Goal: Task Accomplishment & Management: Use online tool/utility

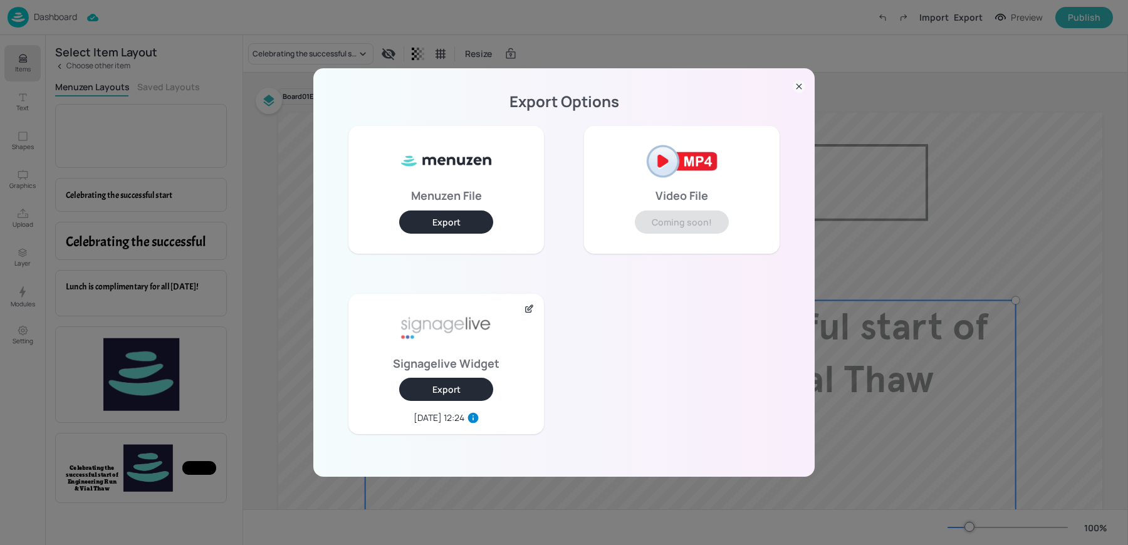
click at [851, 58] on div "Export Options Menuzen File Export Video File Coming soon! Signagelive Widget E…" at bounding box center [564, 272] width 1128 height 545
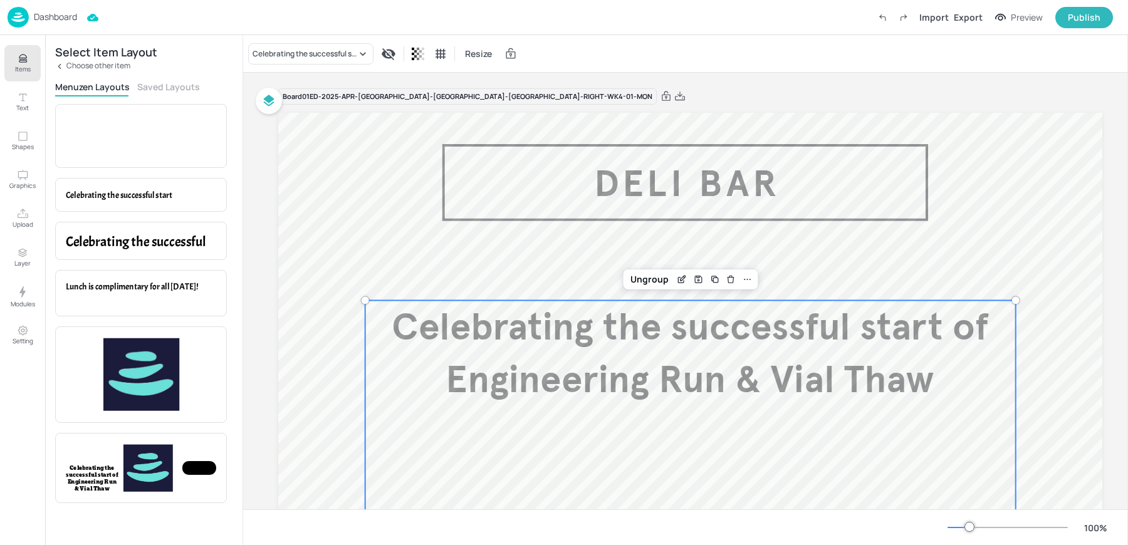
click at [26, 9] on img at bounding box center [18, 17] width 21 height 21
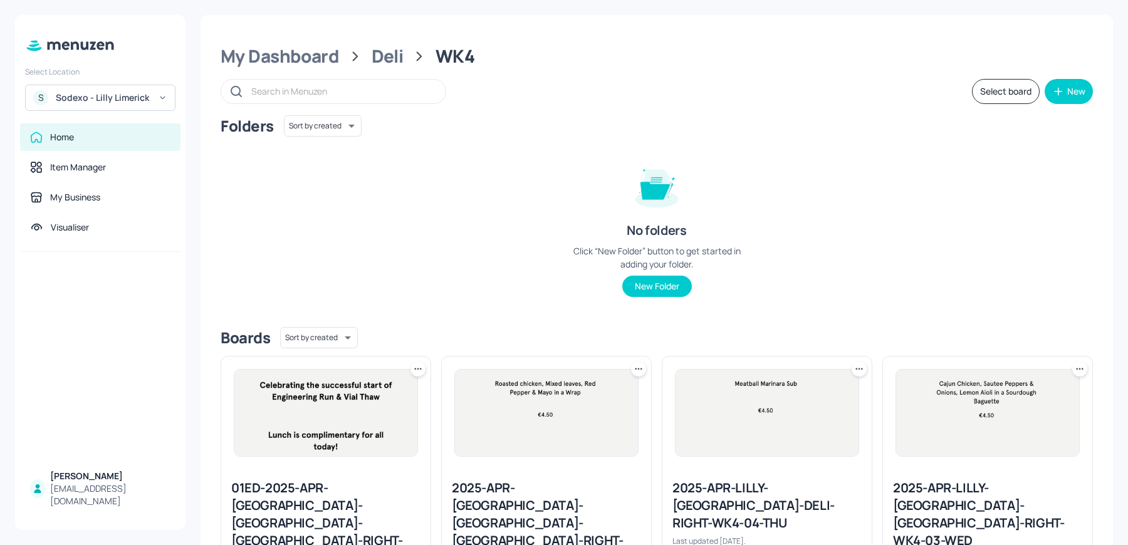
click at [110, 103] on div "Sodexo - Lilly Limerick" at bounding box center [103, 97] width 95 height 13
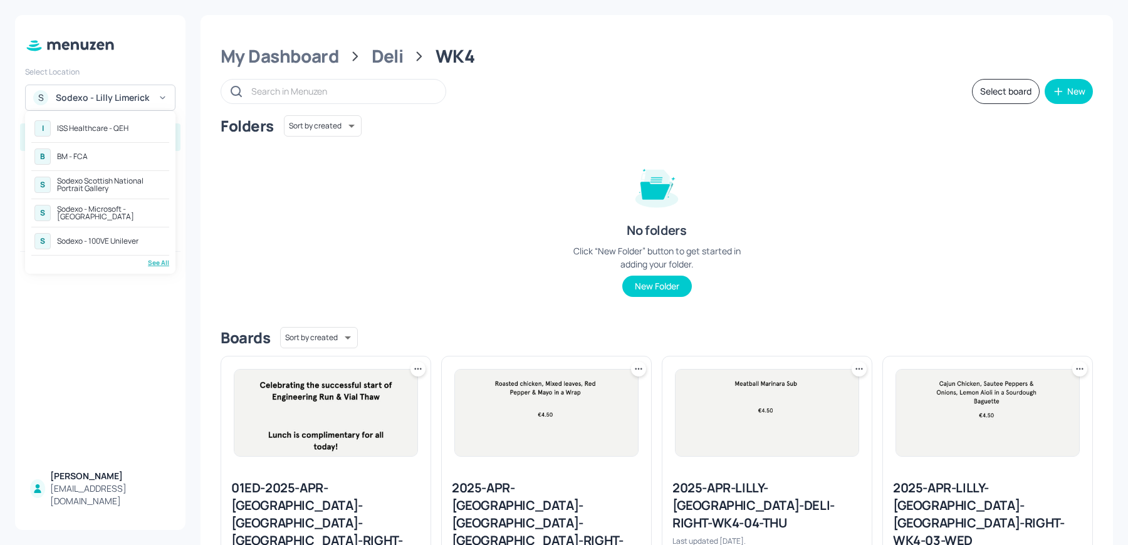
click at [113, 237] on div "Sodexo - 100VE Unilever" at bounding box center [97, 241] width 81 height 8
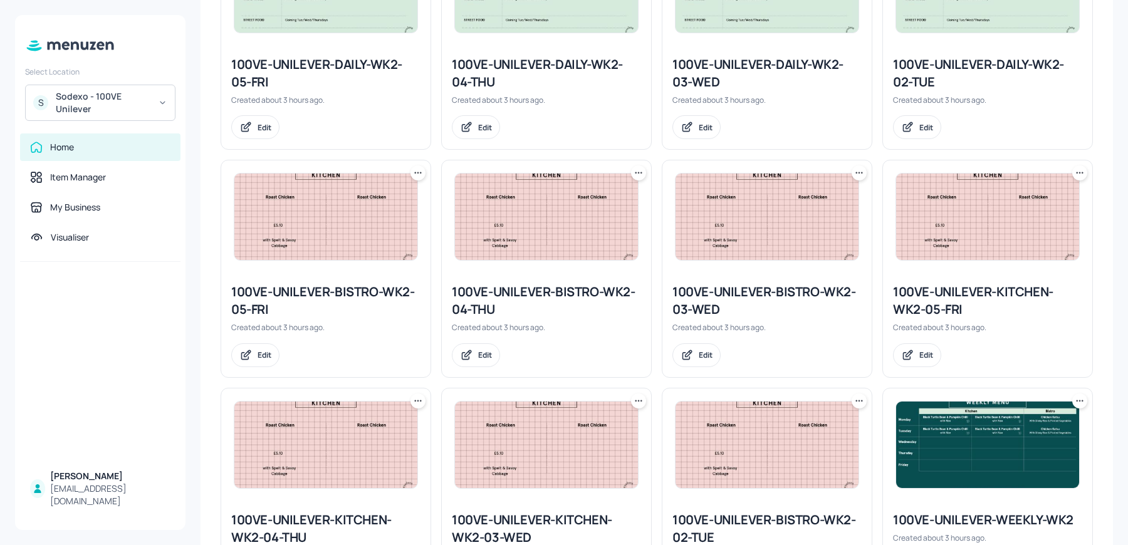
scroll to position [460, 0]
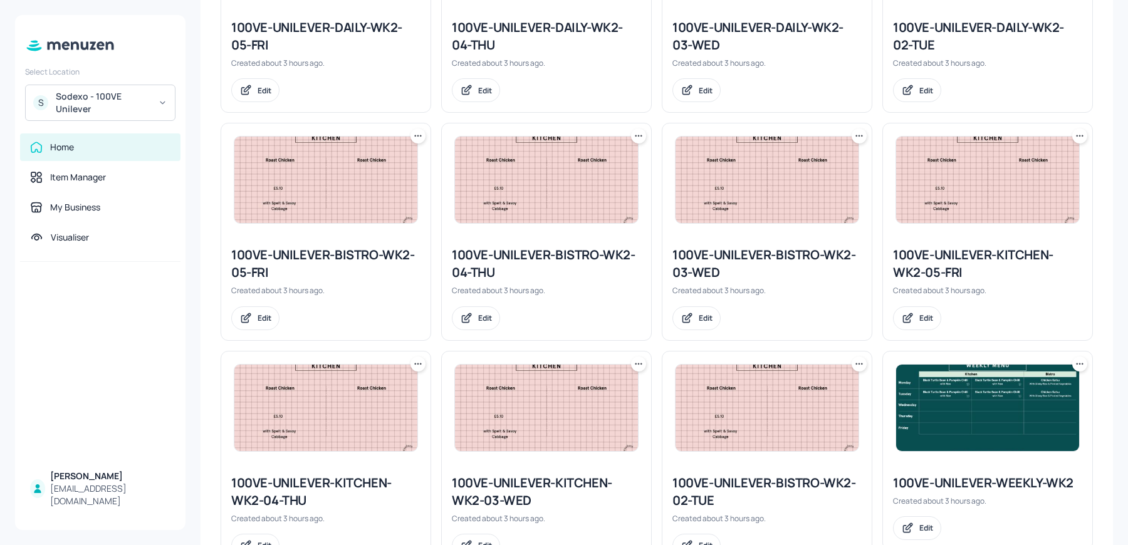
click at [974, 464] on div "100VE-UNILEVER-WEEKLY-WK2 Created about 3 hours ago. Edit" at bounding box center [987, 507] width 209 height 86
click at [967, 447] on img at bounding box center [987, 408] width 183 height 86
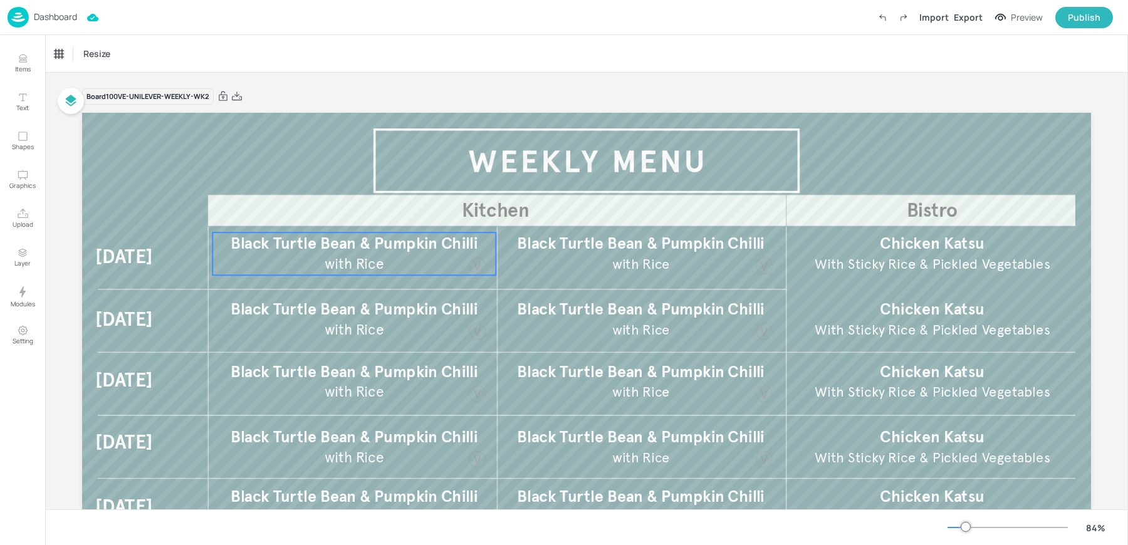
click at [300, 252] on span "Black Turtle Bean & Pumpkin Chilli" at bounding box center [354, 243] width 247 height 19
click at [306, 311] on span "Black Turtle Bean & Pumpkin Chilli" at bounding box center [354, 308] width 247 height 19
click at [120, 51] on div "Black Turtle Bean & Pumpkin Chilli" at bounding box center [106, 53] width 104 height 11
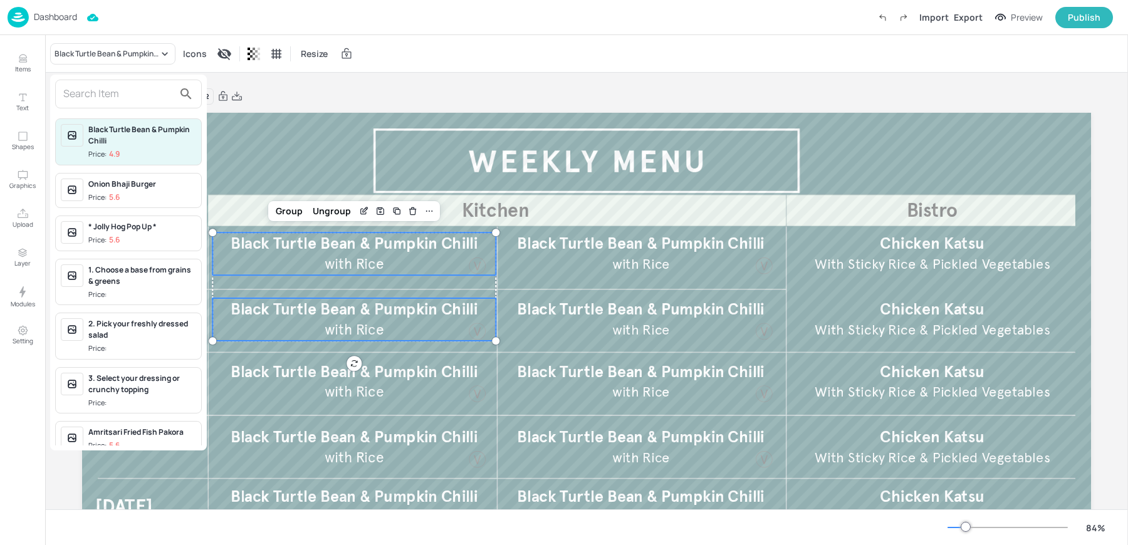
click at [89, 90] on input "text" at bounding box center [118, 94] width 110 height 20
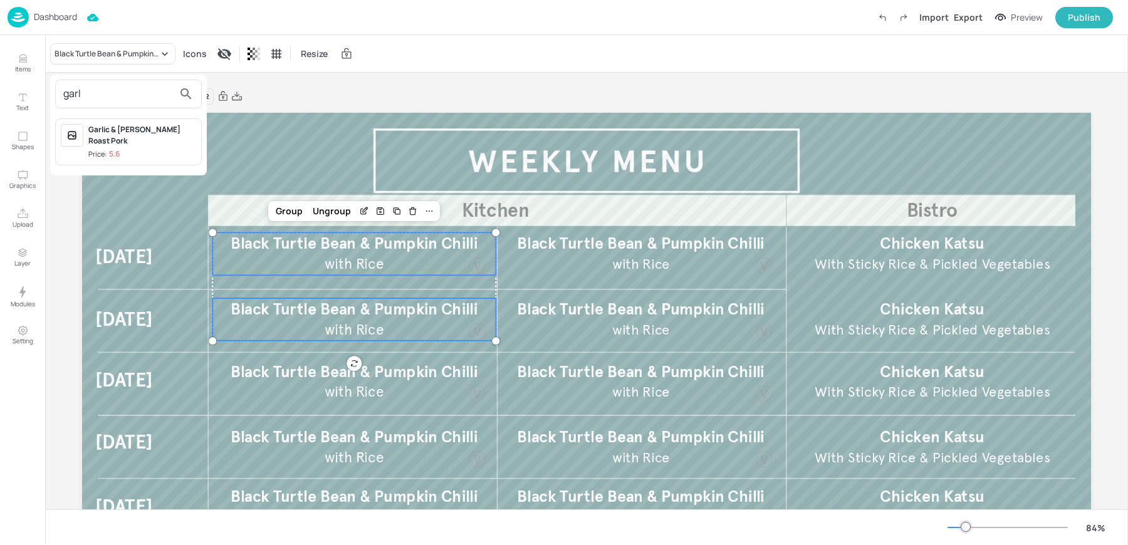
type input "garl"
click at [115, 150] on p "5.6" at bounding box center [114, 154] width 11 height 9
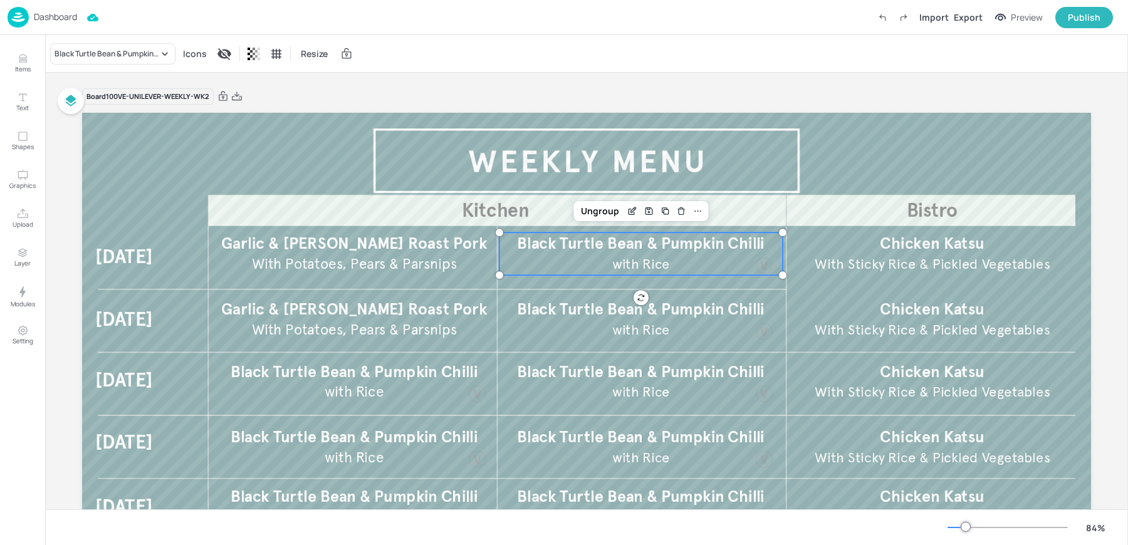
click at [603, 259] on p "with Rice" at bounding box center [641, 263] width 222 height 19
click at [583, 308] on span "Black Turtle Bean & Pumpkin Chilli" at bounding box center [640, 308] width 247 height 19
click at [946, 269] on span "With Sticky Rice & Pickled Vegetables" at bounding box center [932, 264] width 236 height 17
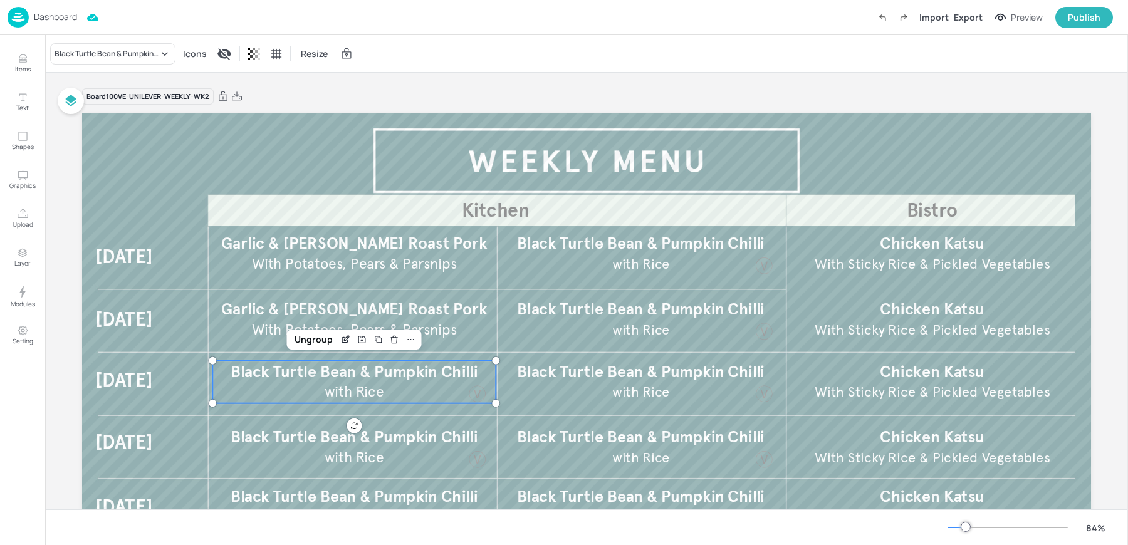
click at [430, 368] on span "Black Turtle Bean & Pumpkin Chilli" at bounding box center [354, 370] width 247 height 19
click at [95, 56] on div "Black Turtle Bean & Pumpkin Chilli" at bounding box center [106, 53] width 104 height 11
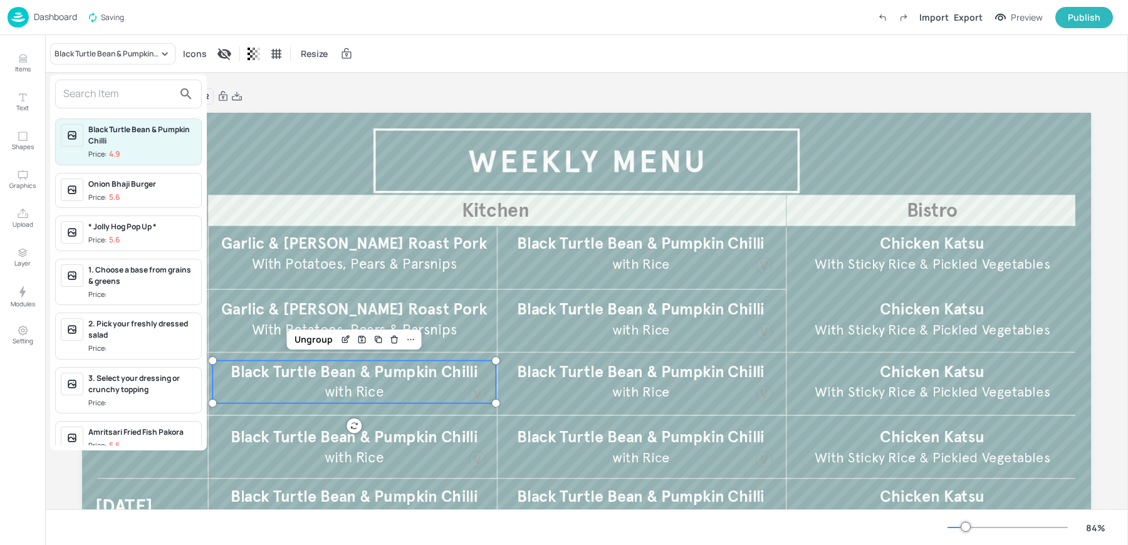
click at [86, 89] on input "text" at bounding box center [118, 94] width 110 height 20
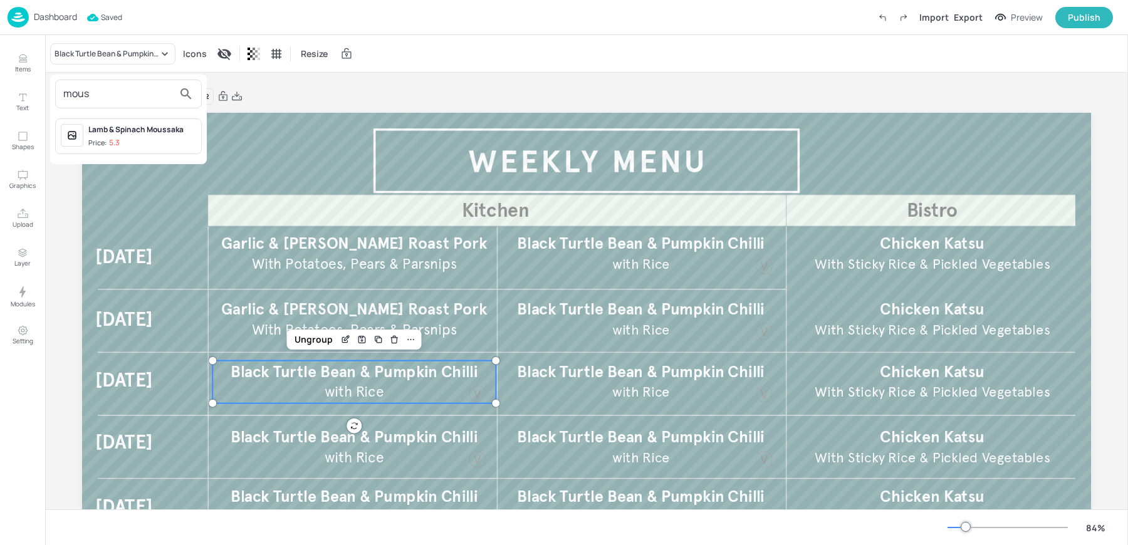
type input "mous"
click at [122, 129] on div "Lamb & Spinach Moussaka" at bounding box center [142, 129] width 108 height 11
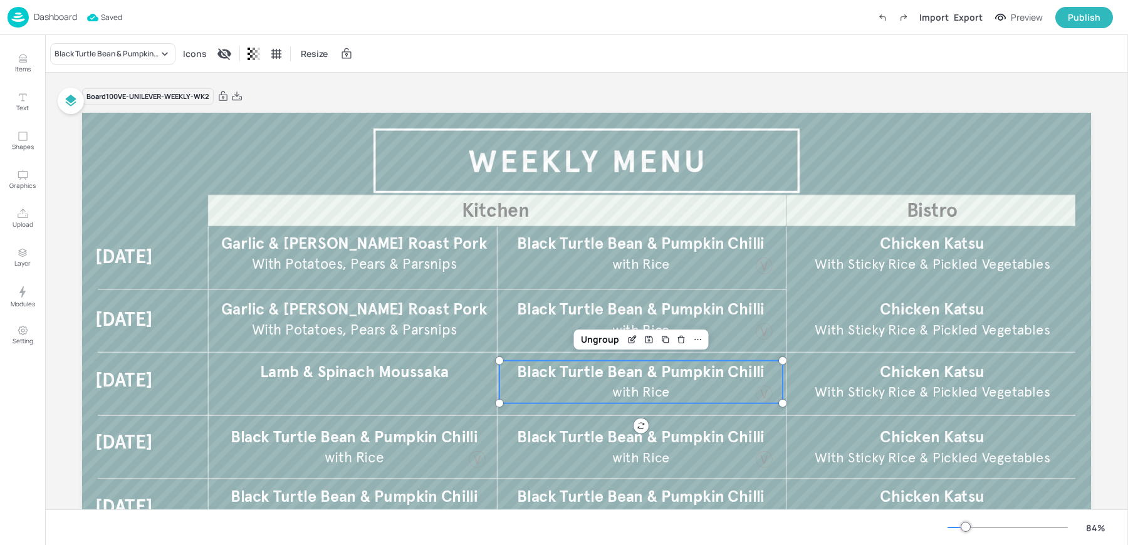
click at [573, 383] on p "with Rice" at bounding box center [641, 392] width 222 height 19
click at [393, 387] on div "Lamb & Spinach Moussaka" at bounding box center [353, 382] width 283 height 43
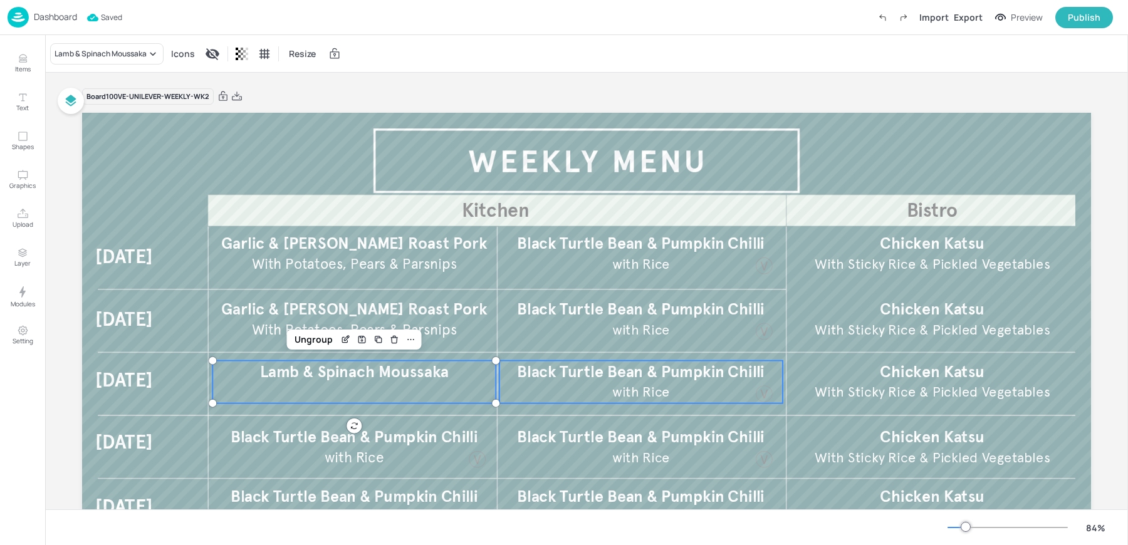
click at [625, 376] on span "Black Turtle Bean & Pumpkin Chilli" at bounding box center [640, 370] width 247 height 19
